Goal: Register for event/course

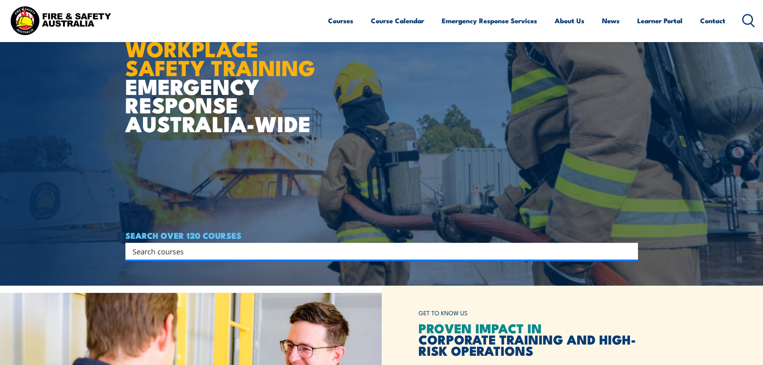
scroll to position [80, 0]
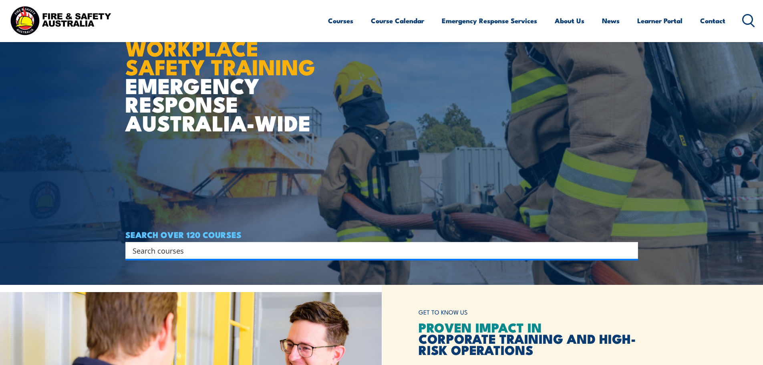
click at [240, 250] on input "Search input" at bounding box center [377, 250] width 488 height 12
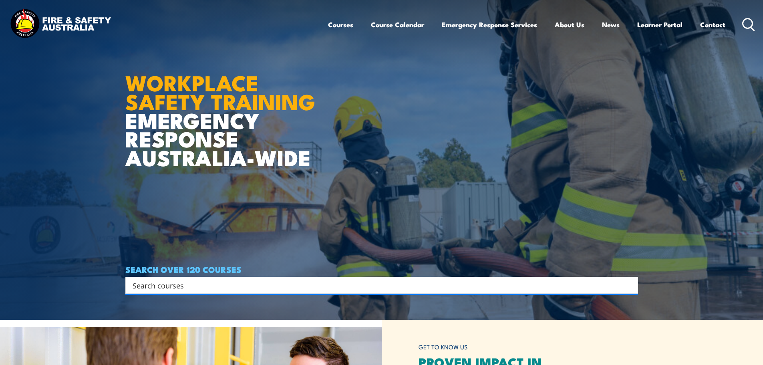
scroll to position [120, 0]
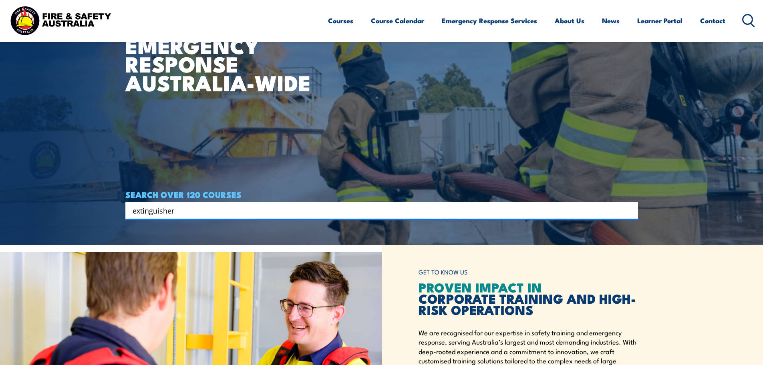
type input "extinguisher"
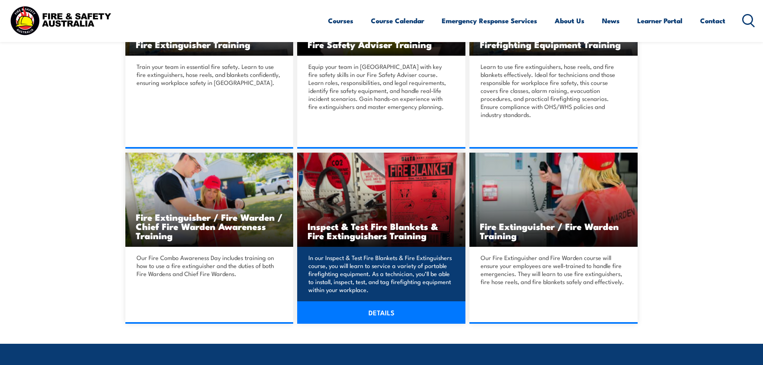
scroll to position [321, 0]
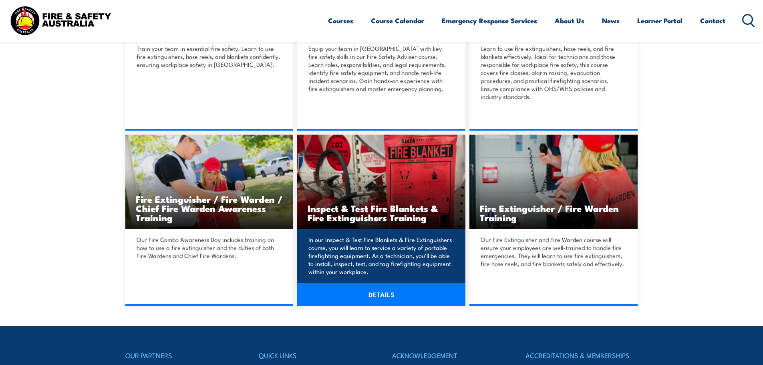
click at [388, 292] on link "DETAILS" at bounding box center [381, 294] width 168 height 22
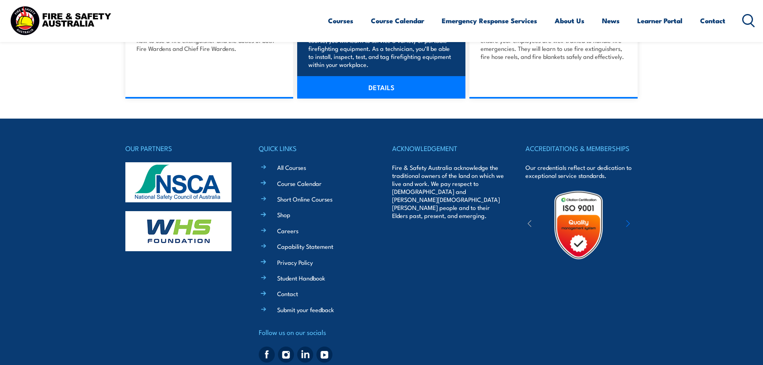
scroll to position [553, 0]
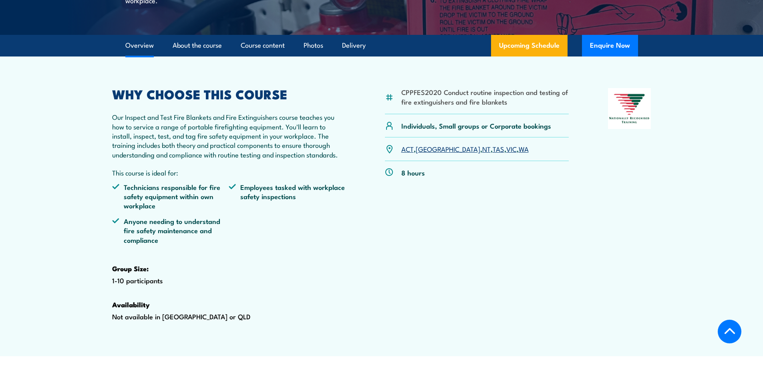
scroll to position [240, 0]
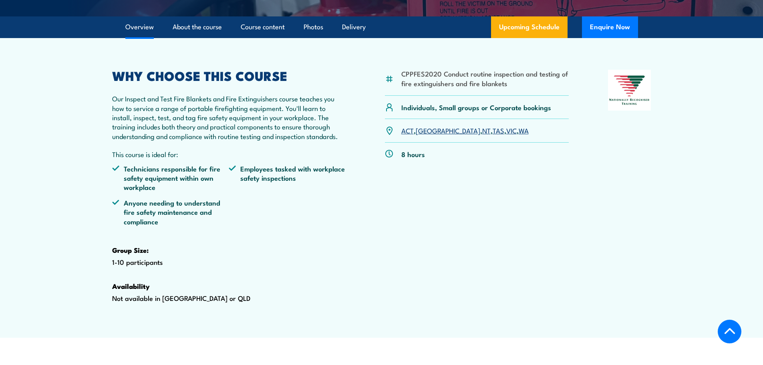
click at [424, 135] on link "[GEOGRAPHIC_DATA]" at bounding box center [448, 130] width 65 height 10
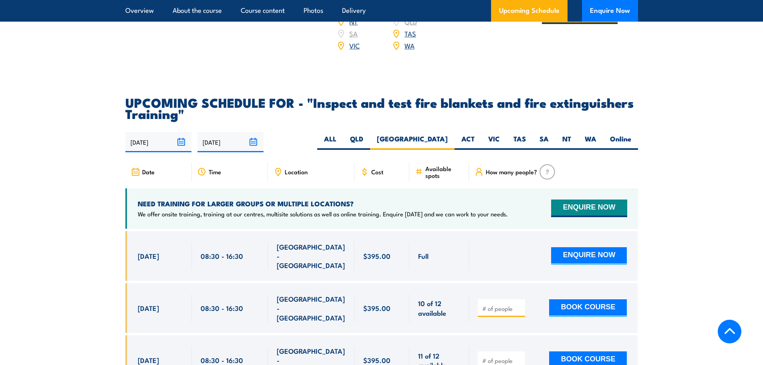
scroll to position [1368, 0]
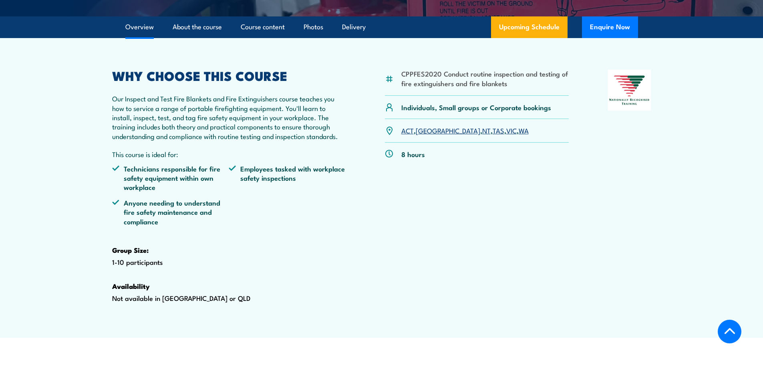
click at [412, 135] on link "ACT" at bounding box center [408, 130] width 12 height 10
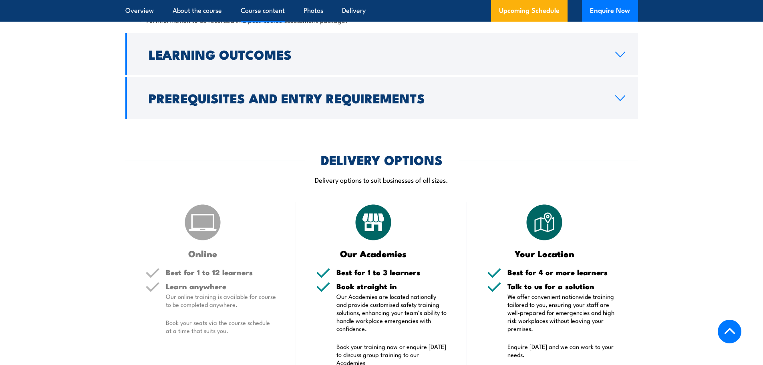
scroll to position [967, 0]
